Goal: Navigation & Orientation: Find specific page/section

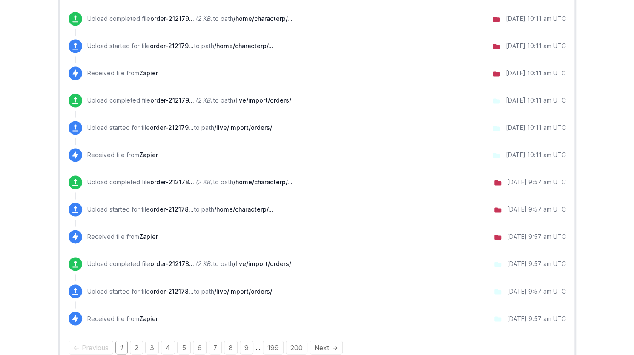
scroll to position [702, 0]
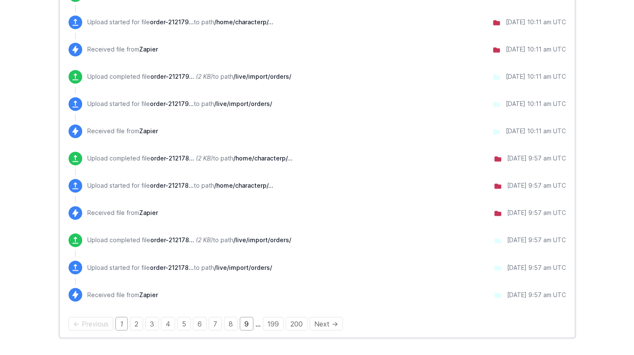
click at [242, 324] on link "9" at bounding box center [247, 324] width 14 height 14
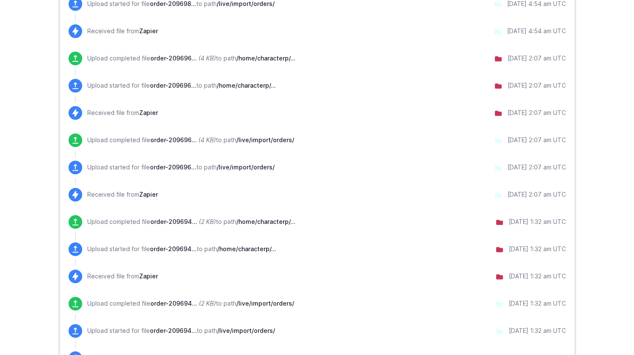
scroll to position [659, 0]
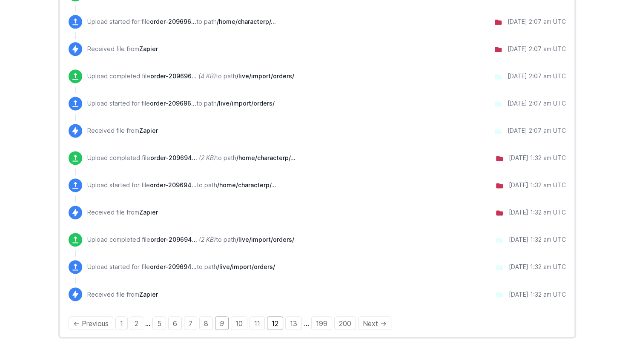
click at [271, 323] on link "12" at bounding box center [275, 323] width 16 height 14
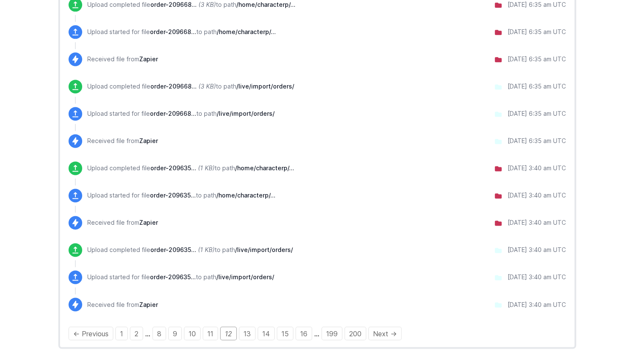
scroll to position [659, 0]
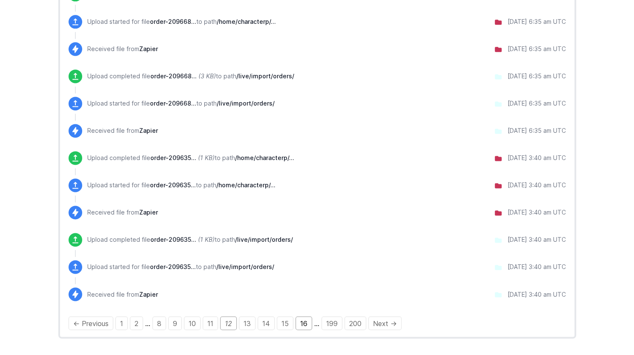
click at [299, 325] on link "16" at bounding box center [304, 323] width 17 height 14
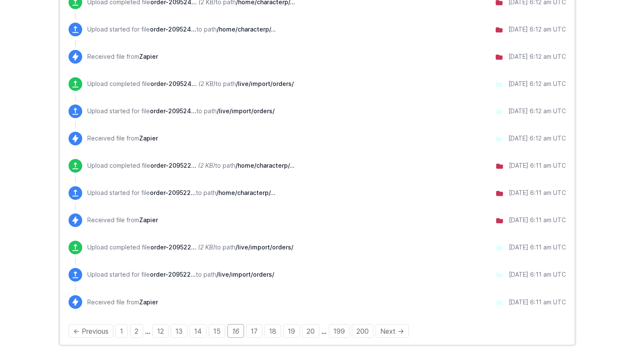
scroll to position [659, 0]
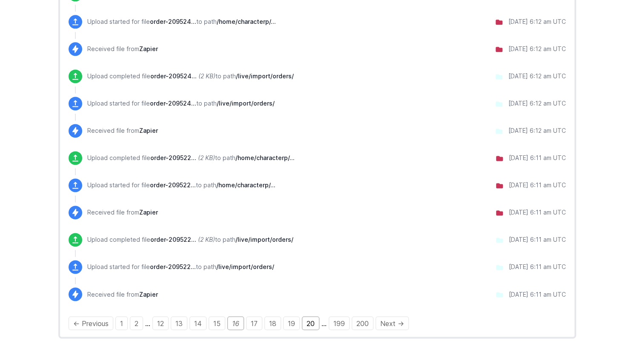
click at [306, 323] on link "20" at bounding box center [310, 323] width 17 height 14
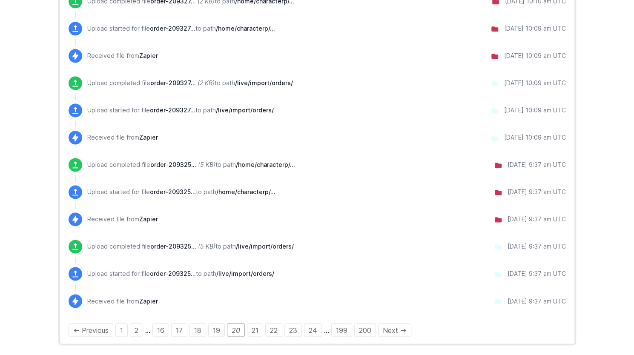
scroll to position [659, 0]
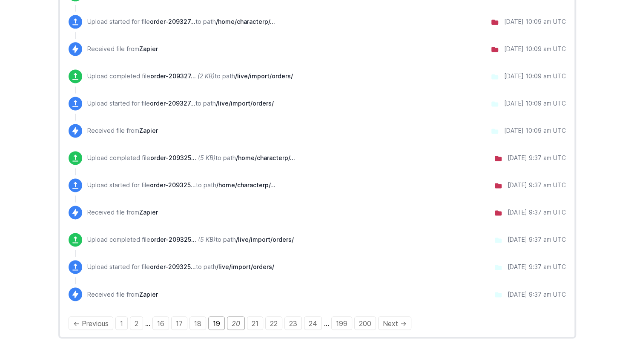
click at [216, 324] on link "19" at bounding box center [216, 323] width 17 height 14
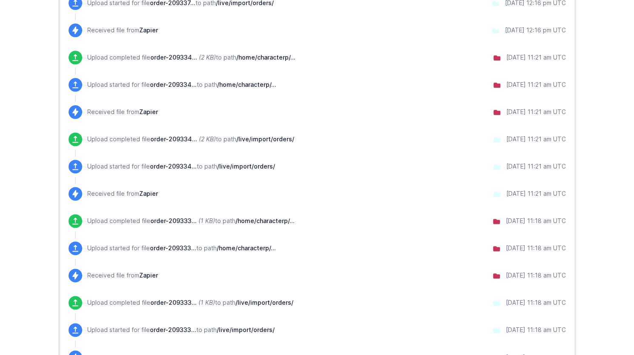
scroll to position [659, 0]
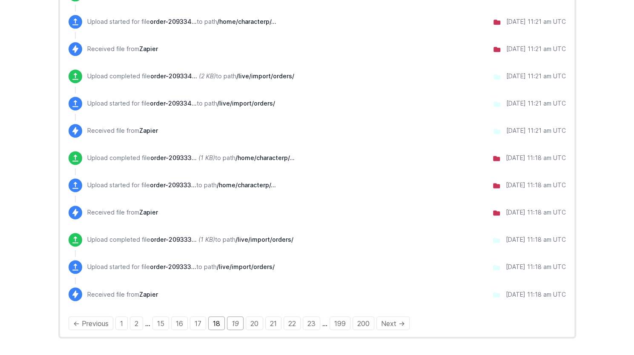
click at [213, 322] on link "18" at bounding box center [216, 323] width 17 height 14
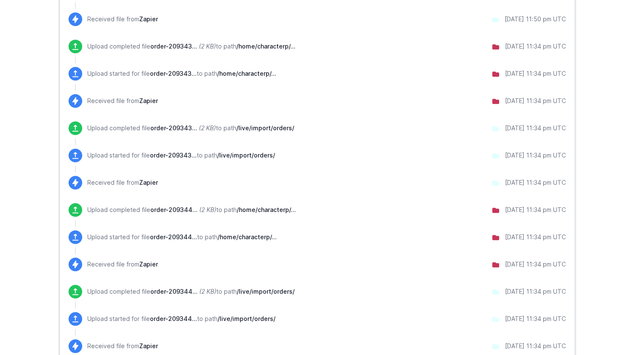
scroll to position [298, 0]
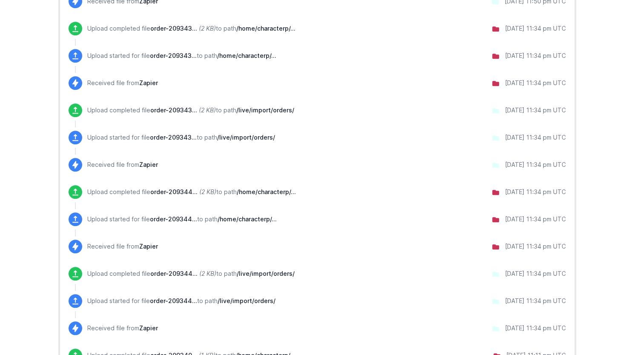
click at [492, 193] on icon at bounding box center [495, 192] width 7 height 5
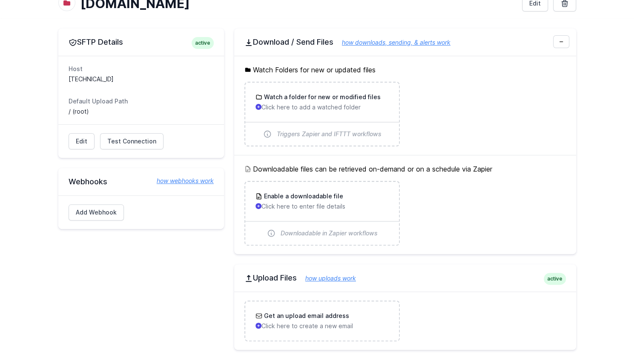
scroll to position [43, 0]
